Goal: Navigation & Orientation: Find specific page/section

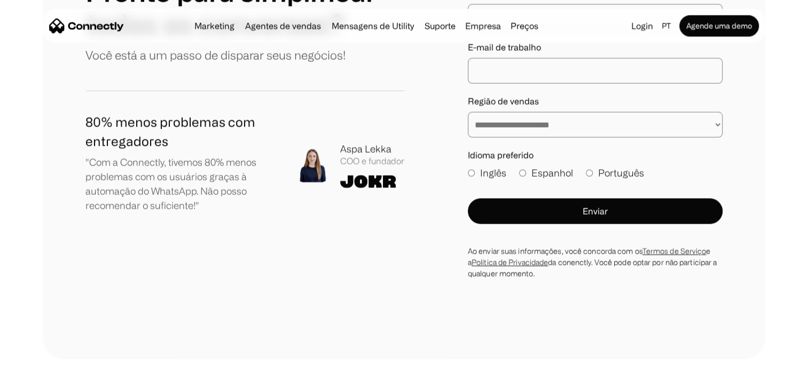
scroll to position [6144, 0]
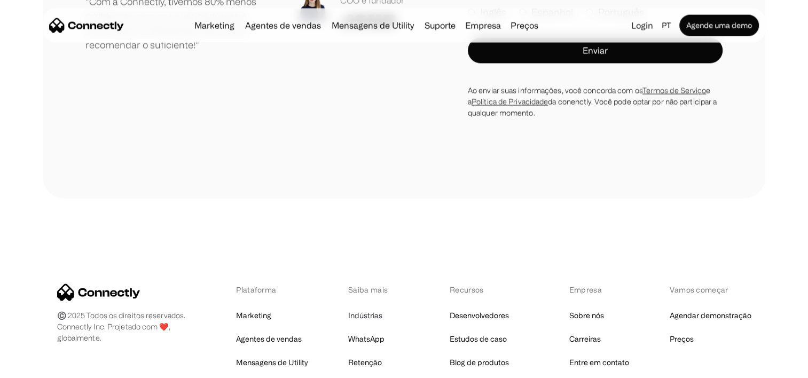
click at [363, 308] on link "Indústrias" at bounding box center [365, 315] width 34 height 15
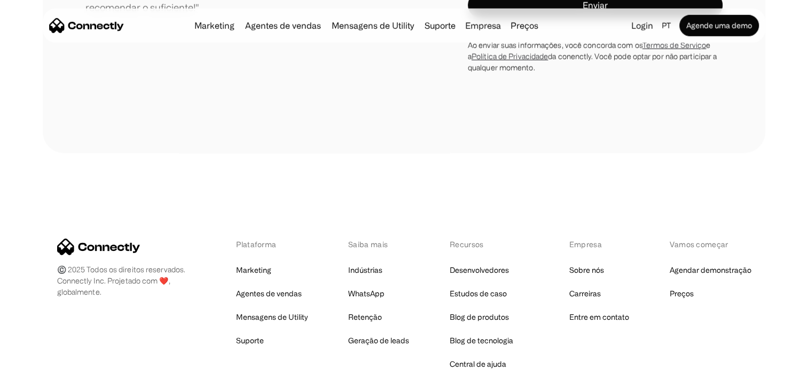
scroll to position [3152, 0]
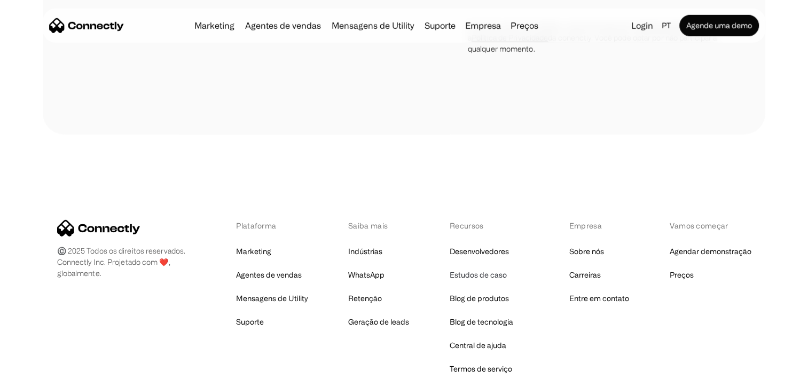
click at [494, 268] on link "Estudos de caso" at bounding box center [478, 275] width 57 height 15
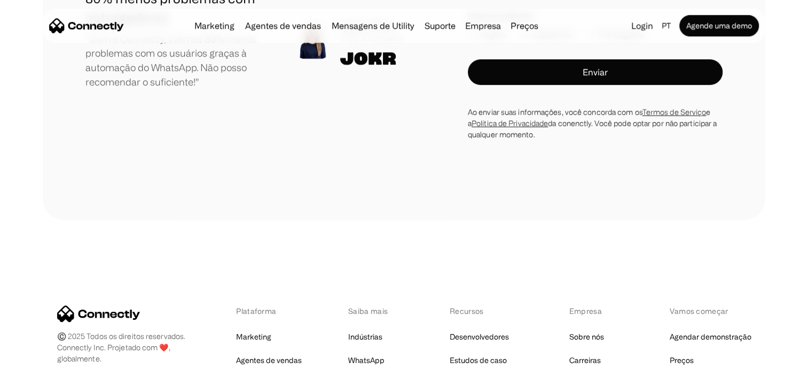
scroll to position [1047, 0]
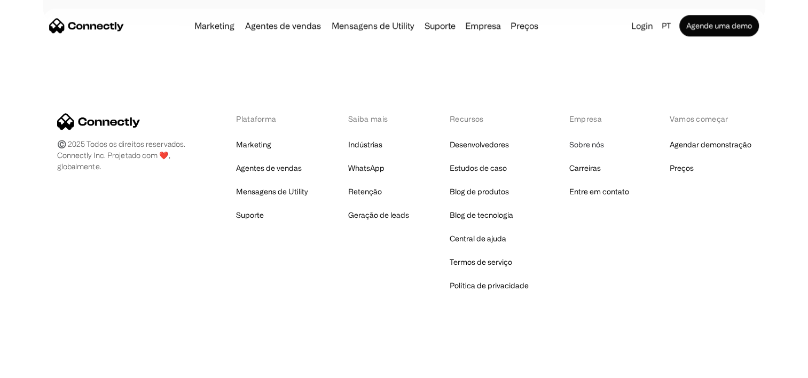
click at [582, 147] on link "Sobre nós" at bounding box center [586, 144] width 35 height 15
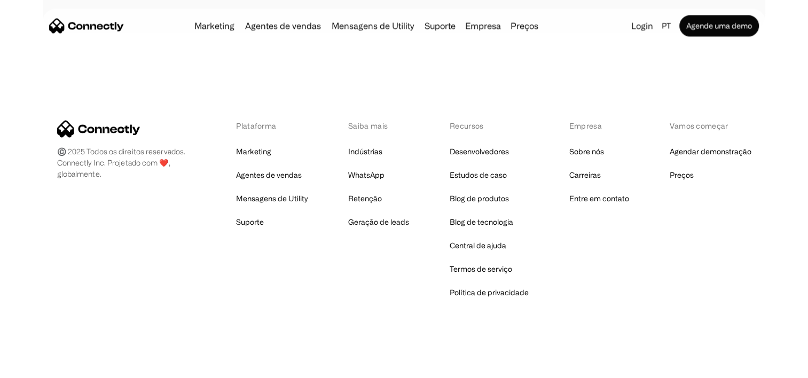
scroll to position [1710, 0]
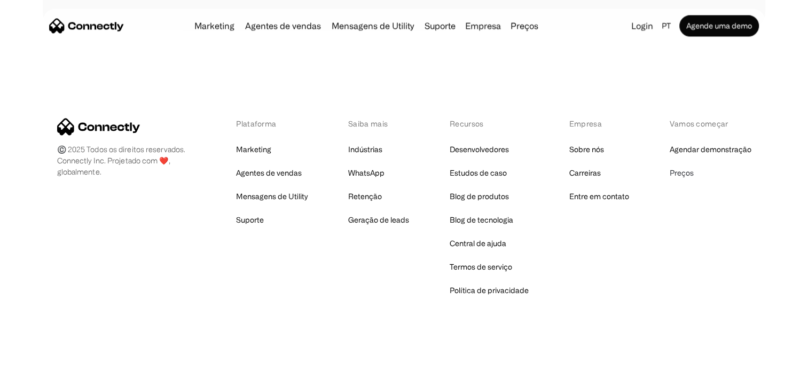
click at [690, 177] on link "Preços" at bounding box center [681, 173] width 24 height 15
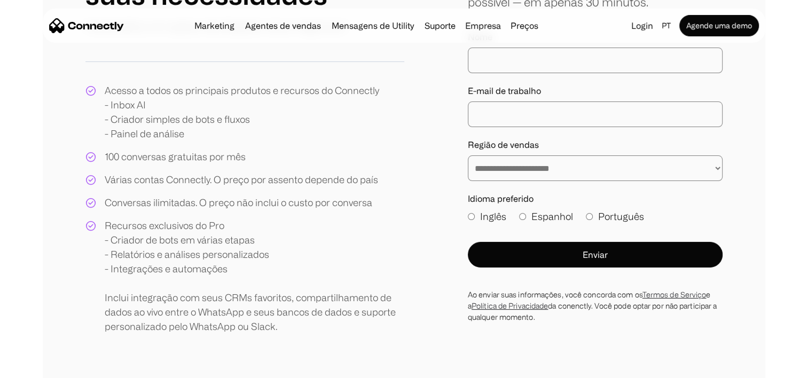
scroll to position [53, 0]
